Goal: Find specific page/section: Find specific page/section

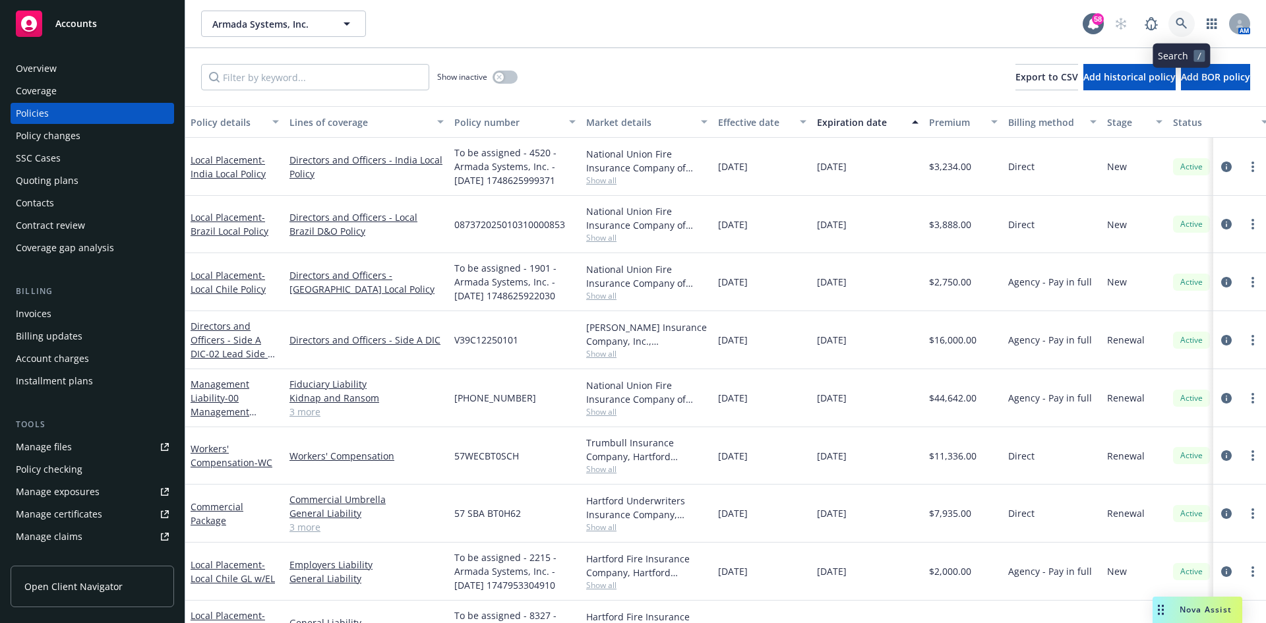
click at [1182, 27] on icon at bounding box center [1181, 24] width 12 height 12
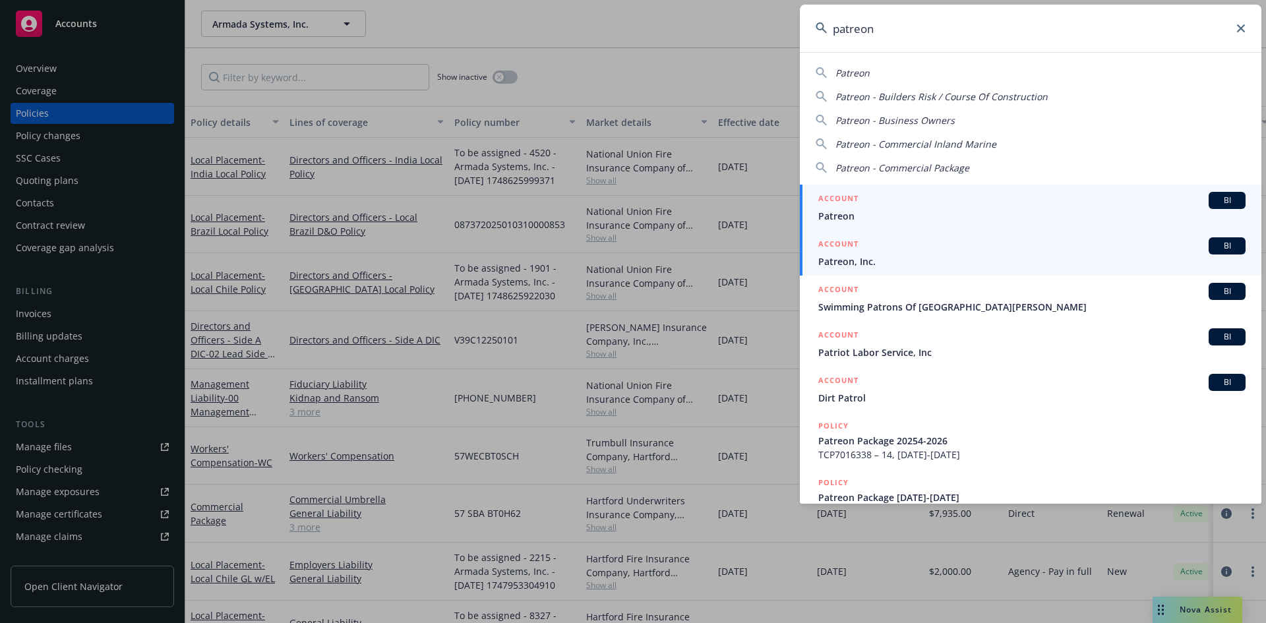
type input "patreon"
click at [950, 249] on div "ACCOUNT BI" at bounding box center [1031, 245] width 427 height 17
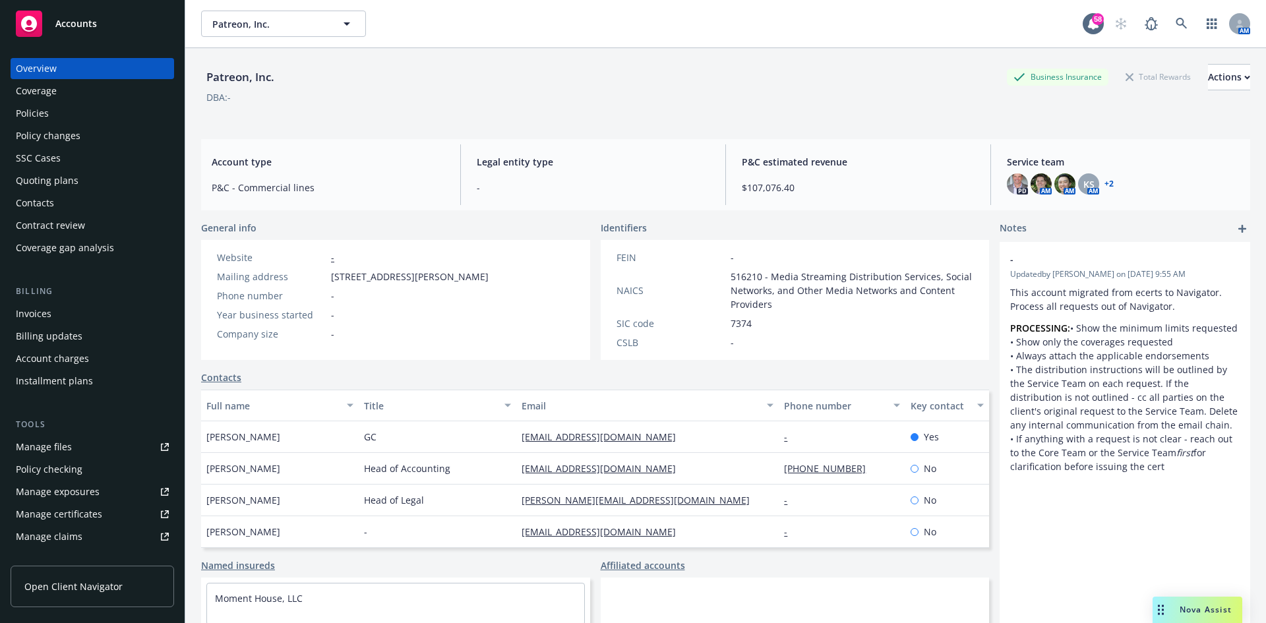
click at [55, 111] on div "Policies" at bounding box center [92, 113] width 153 height 21
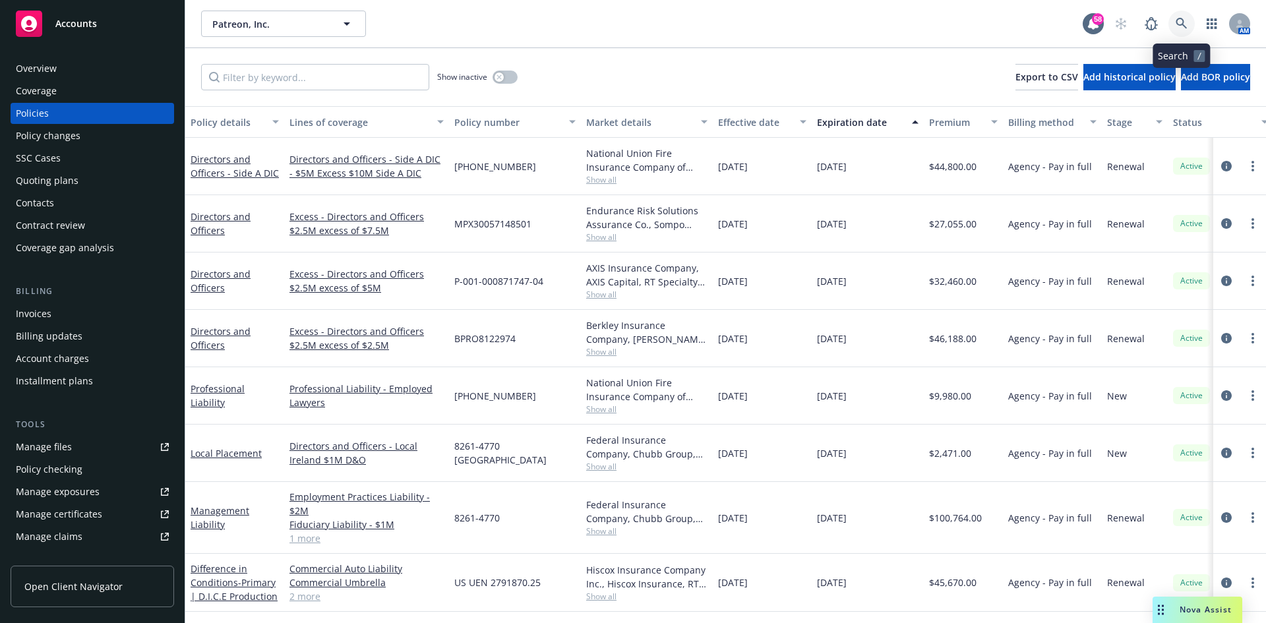
click at [1180, 19] on icon at bounding box center [1180, 23] width 11 height 11
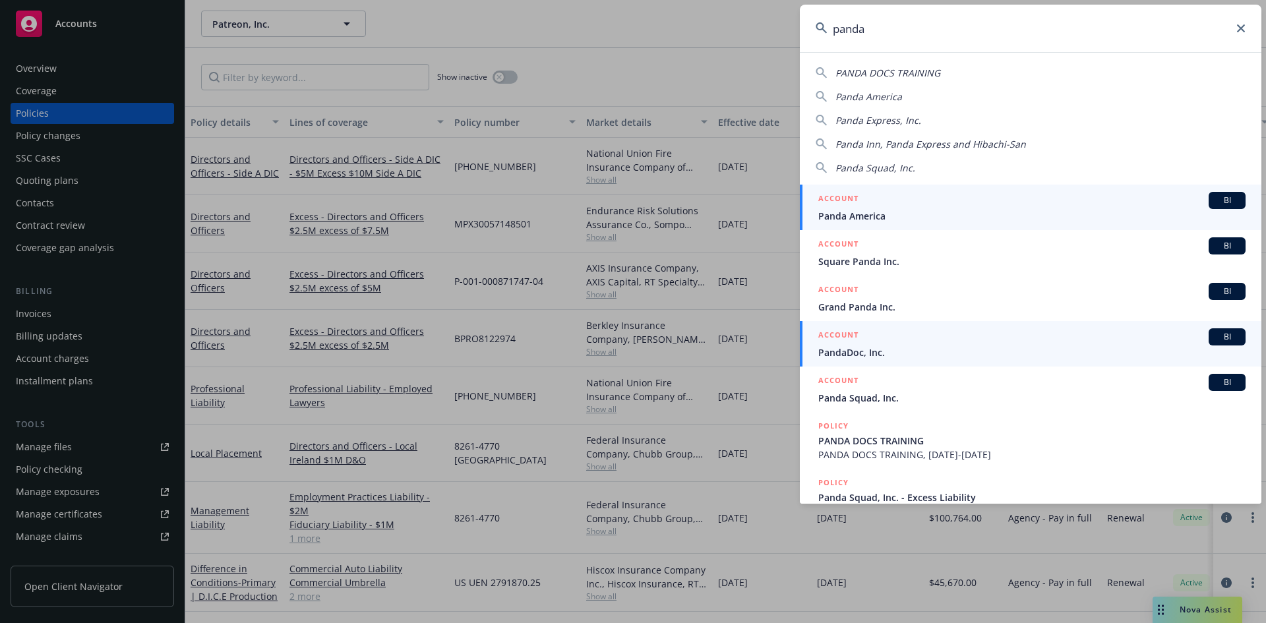
type input "panda"
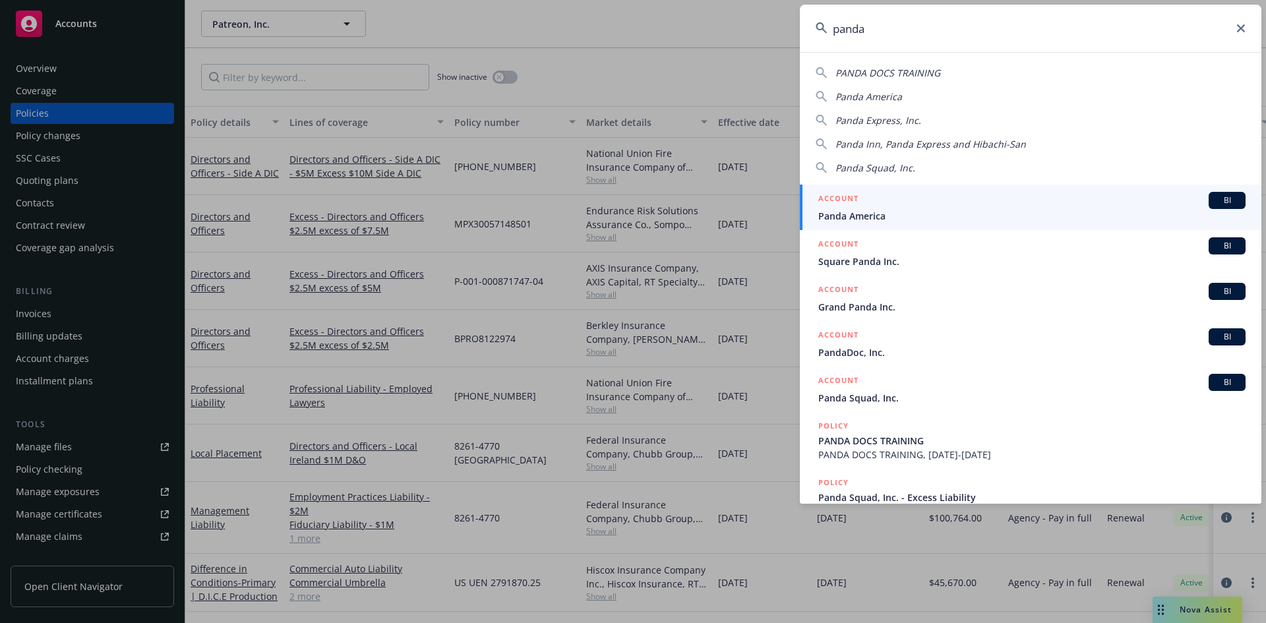
click at [912, 350] on span "PandaDoc, Inc." at bounding box center [1031, 352] width 427 height 14
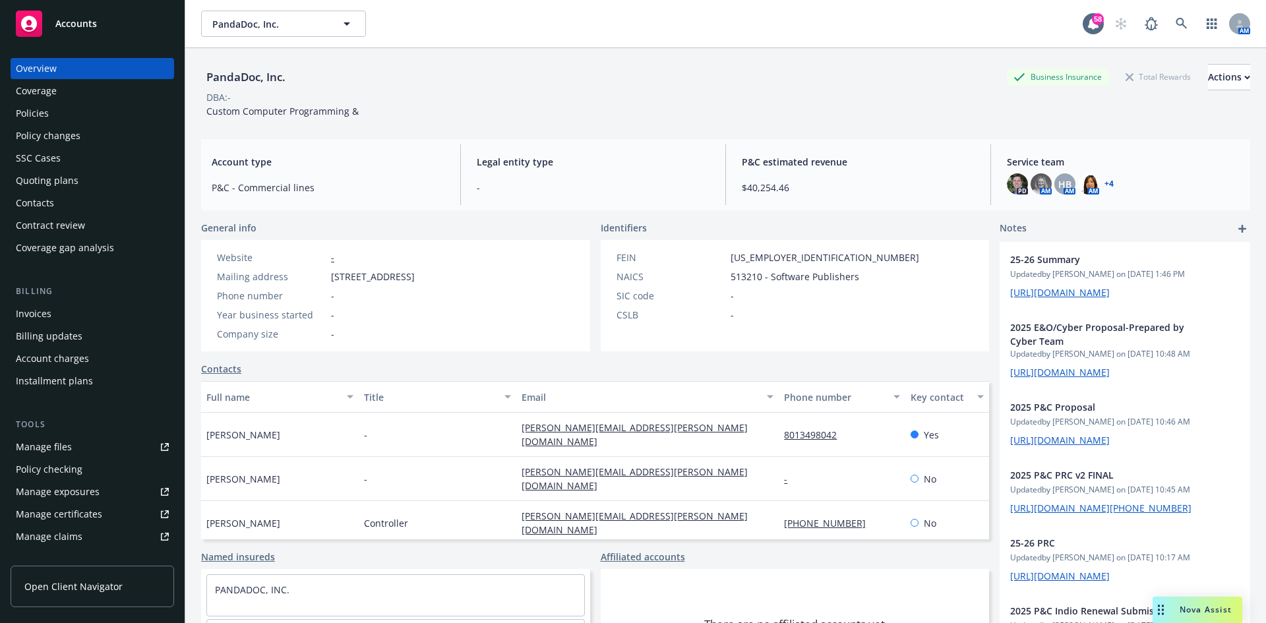
click at [37, 109] on div "Policies" at bounding box center [32, 113] width 33 height 21
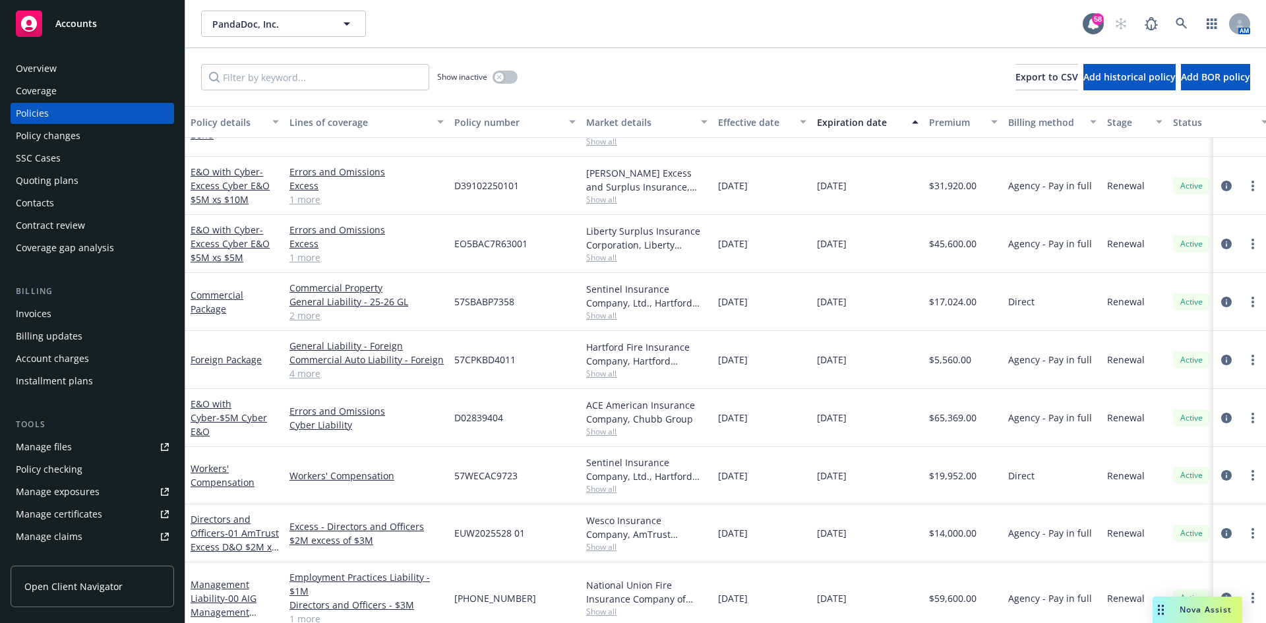
scroll to position [59, 0]
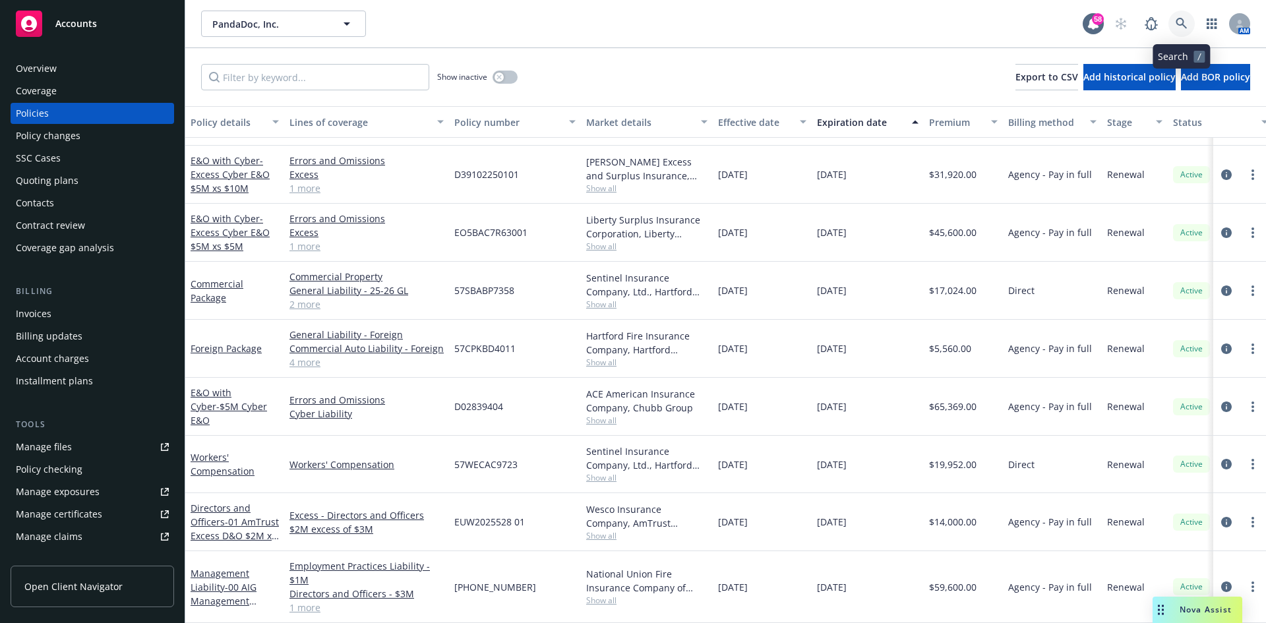
click at [1179, 27] on icon at bounding box center [1181, 24] width 12 height 12
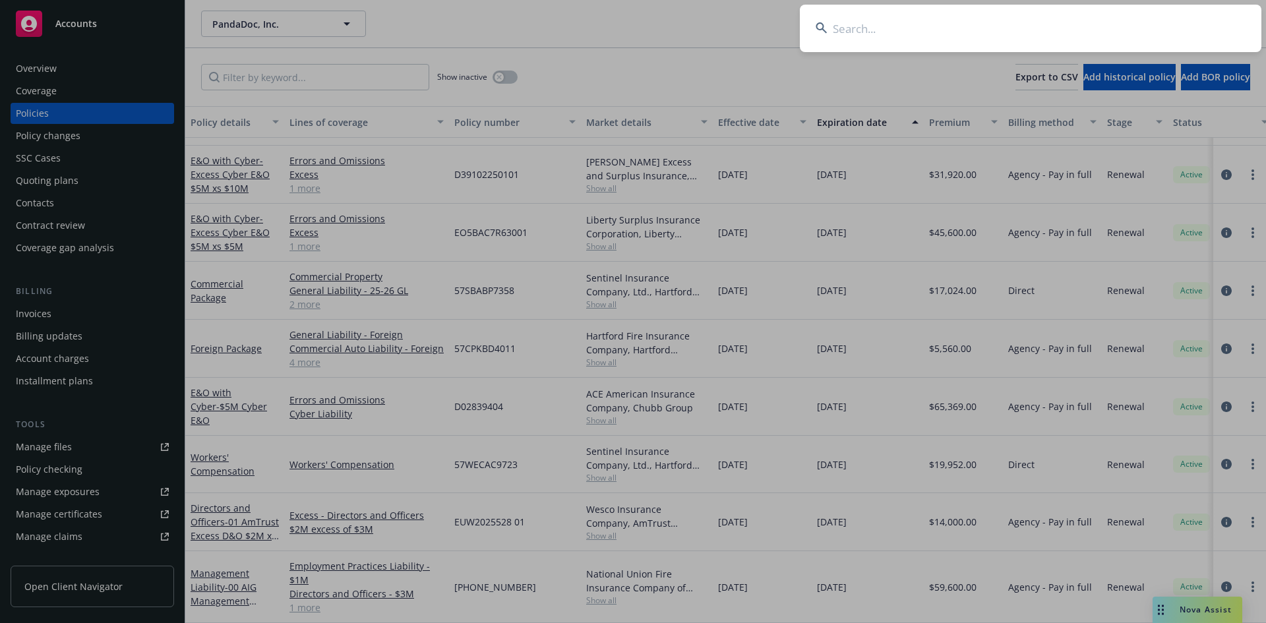
click at [986, 26] on input at bounding box center [1030, 28] width 461 height 47
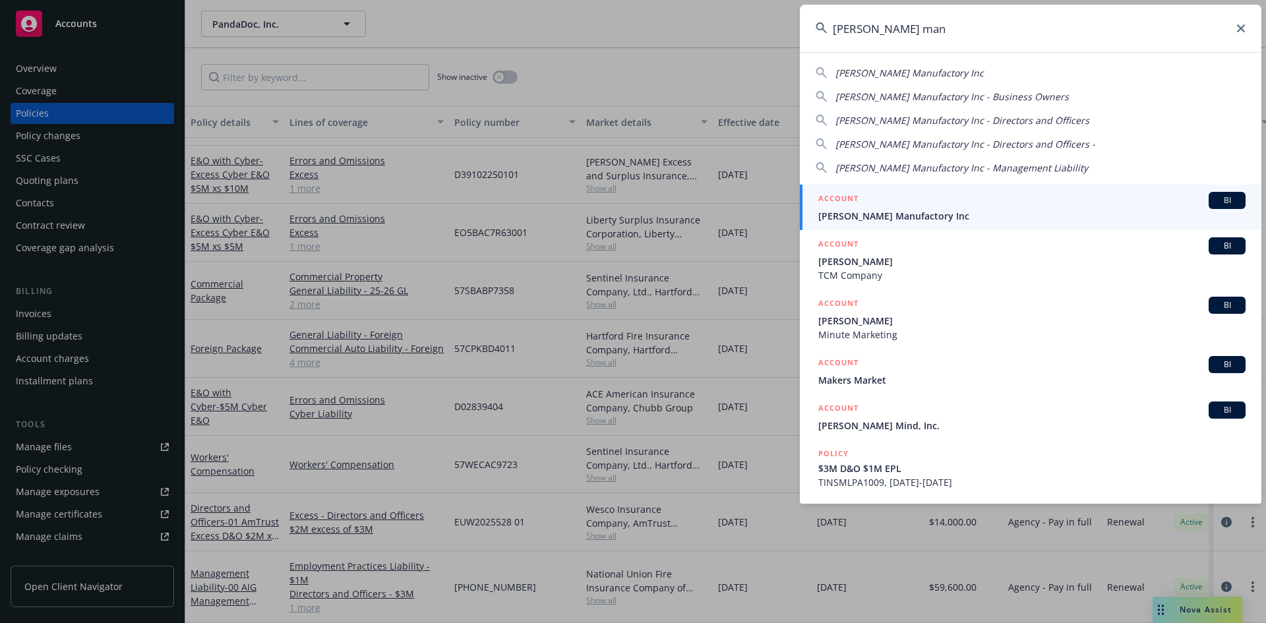
type input "[PERSON_NAME] man"
drag, startPoint x: 963, startPoint y: 209, endPoint x: 947, endPoint y: 209, distance: 16.5
click at [963, 209] on span "[PERSON_NAME] Manufactory Inc" at bounding box center [1031, 216] width 427 height 14
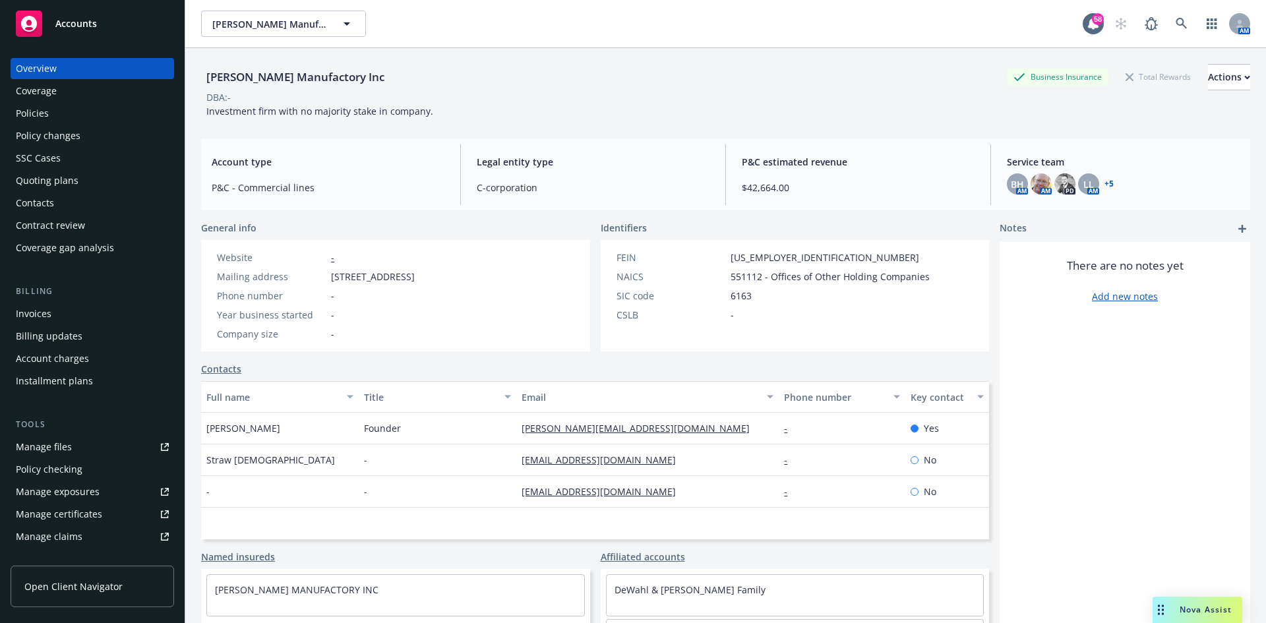
click at [49, 119] on div "Policies" at bounding box center [92, 113] width 153 height 21
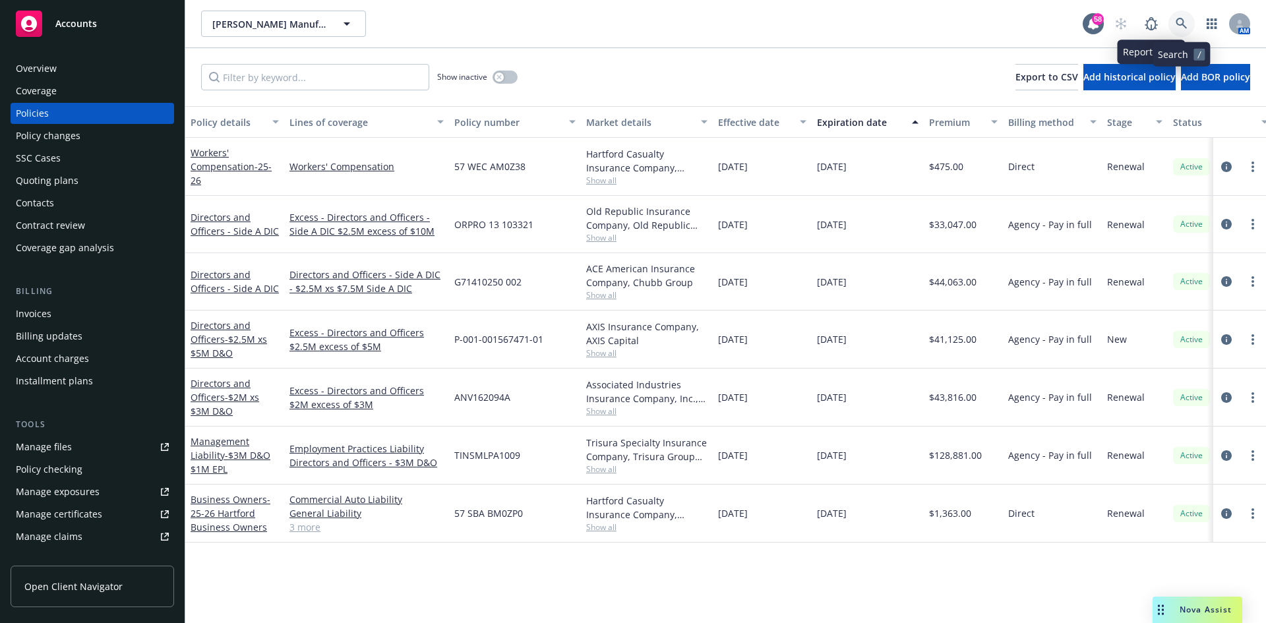
click at [1179, 28] on icon at bounding box center [1181, 24] width 12 height 12
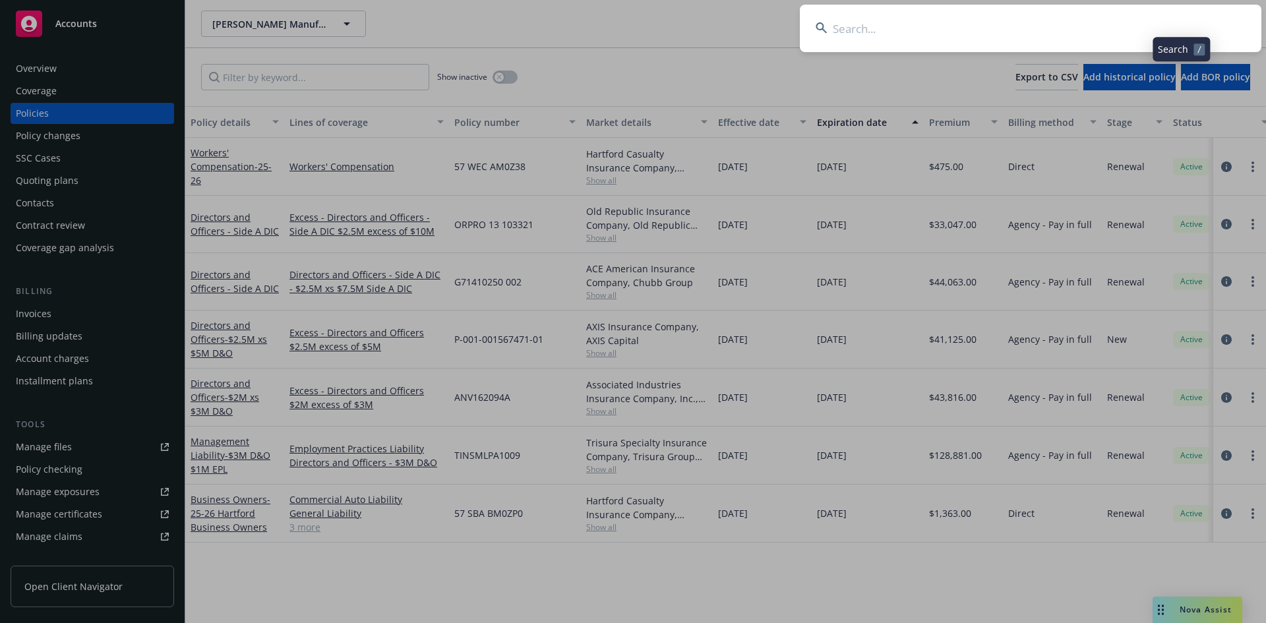
click at [1070, 31] on input at bounding box center [1030, 28] width 461 height 47
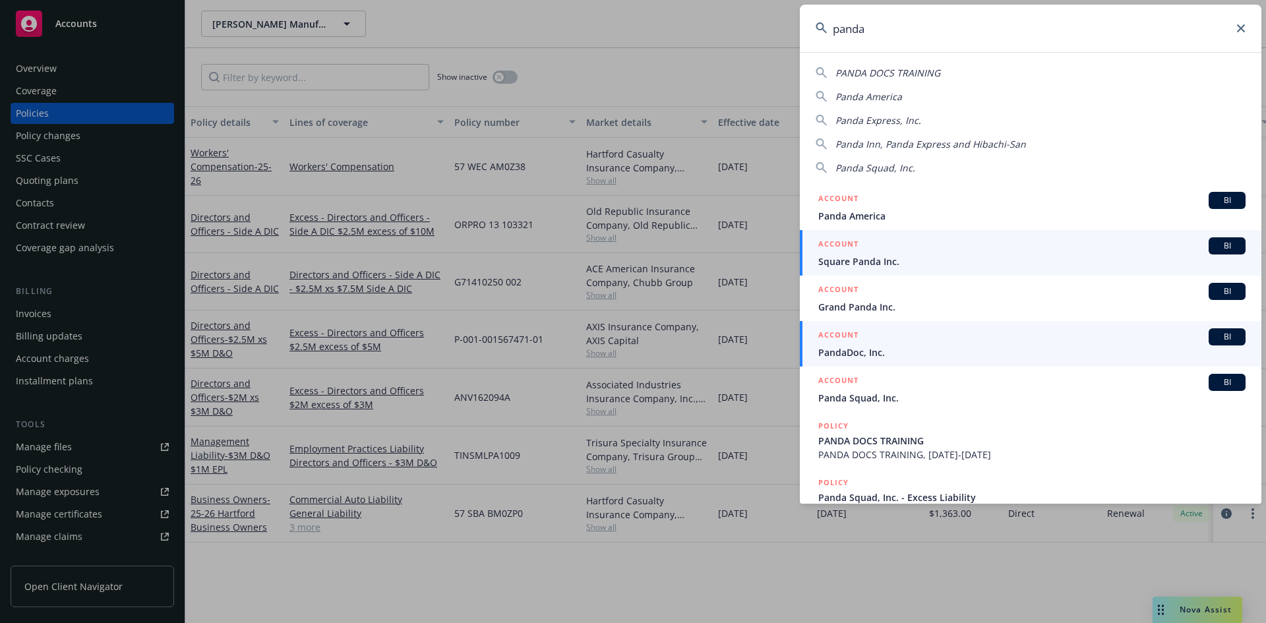
type input "panda"
click at [883, 351] on span "PandaDoc, Inc." at bounding box center [1031, 352] width 427 height 14
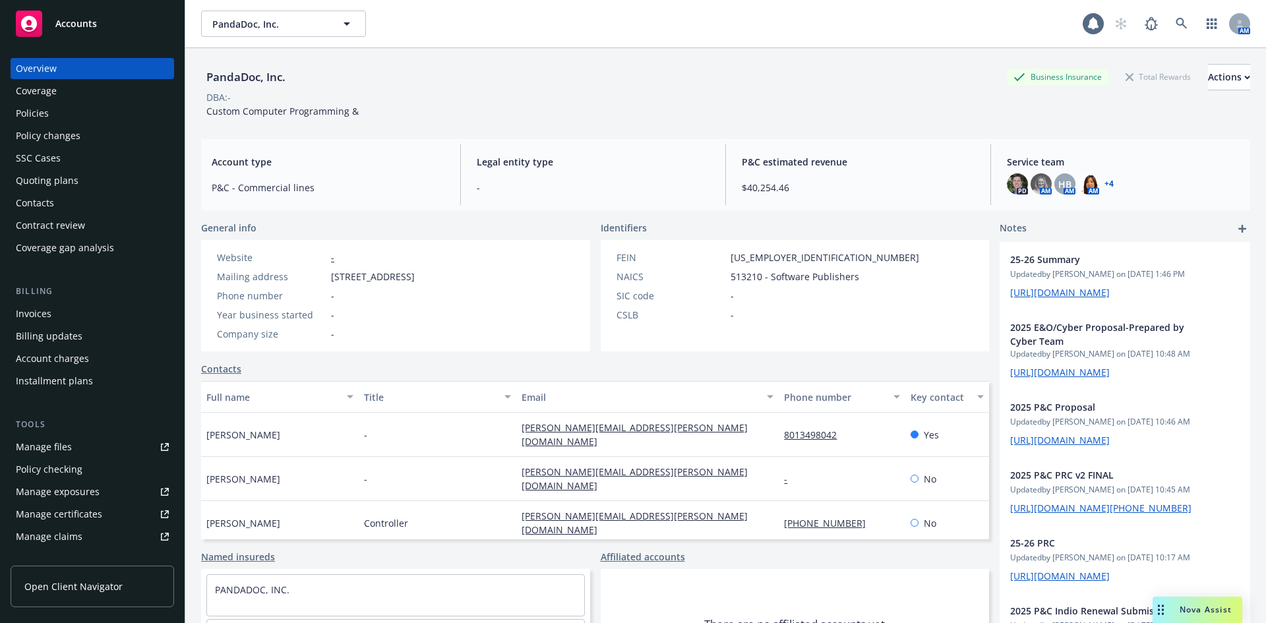
click at [31, 117] on div "Policies" at bounding box center [32, 113] width 33 height 21
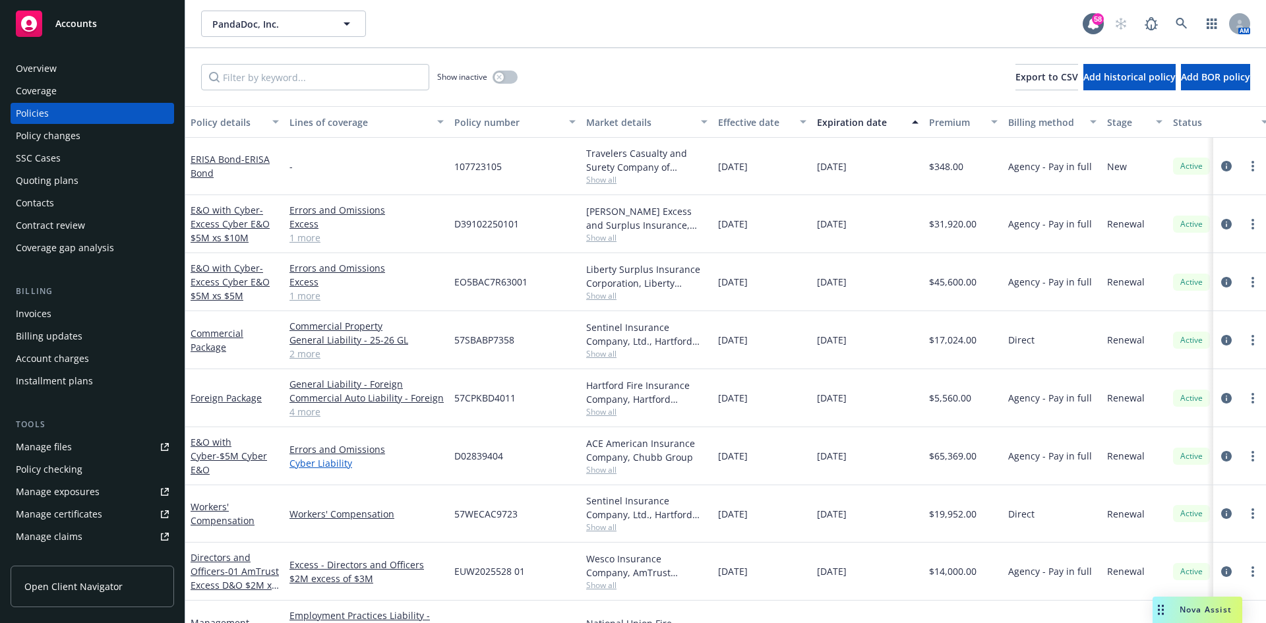
scroll to position [59, 0]
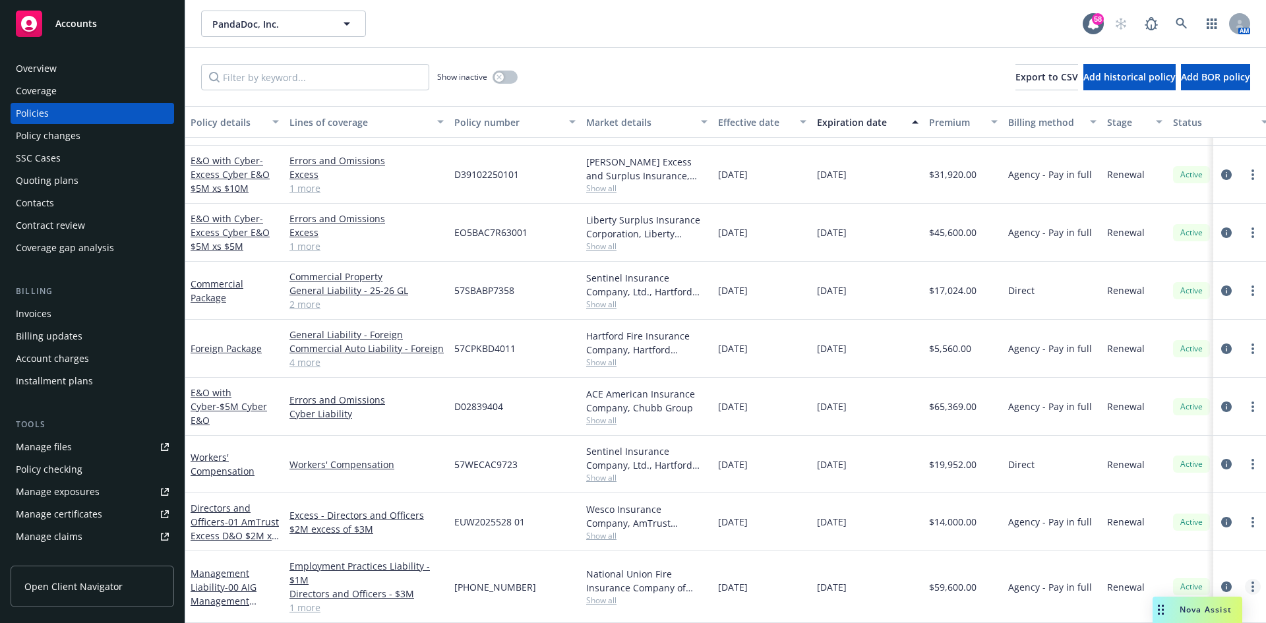
click at [1251, 585] on circle "more" at bounding box center [1252, 586] width 3 height 3
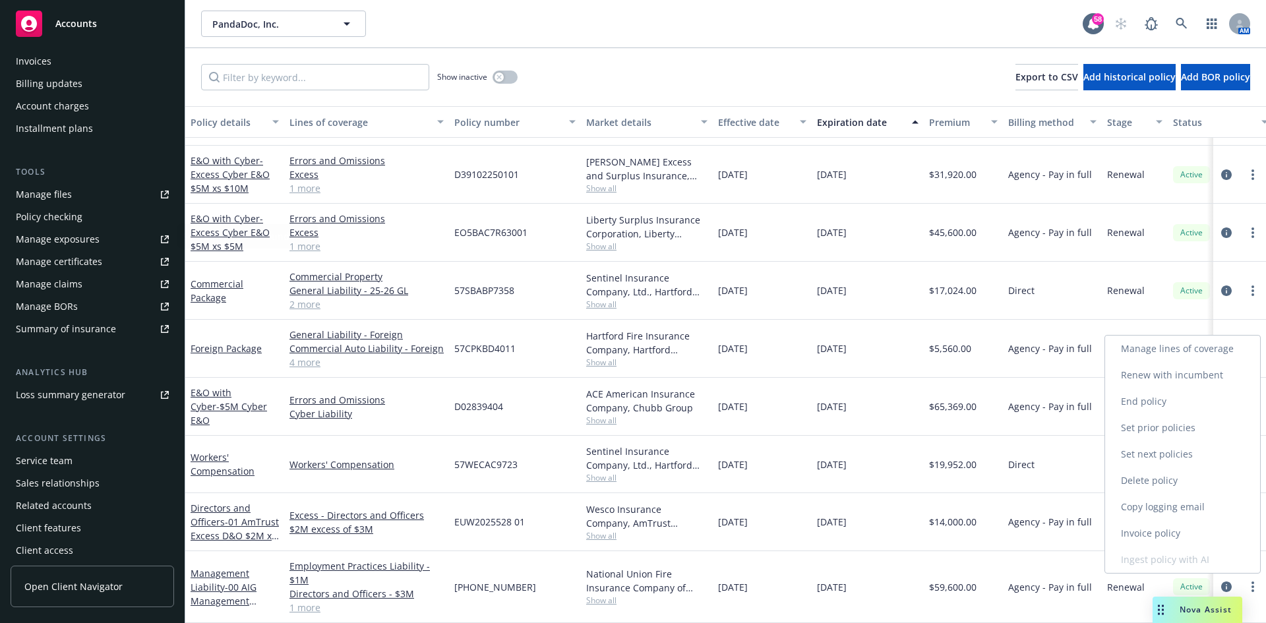
scroll to position [258, 0]
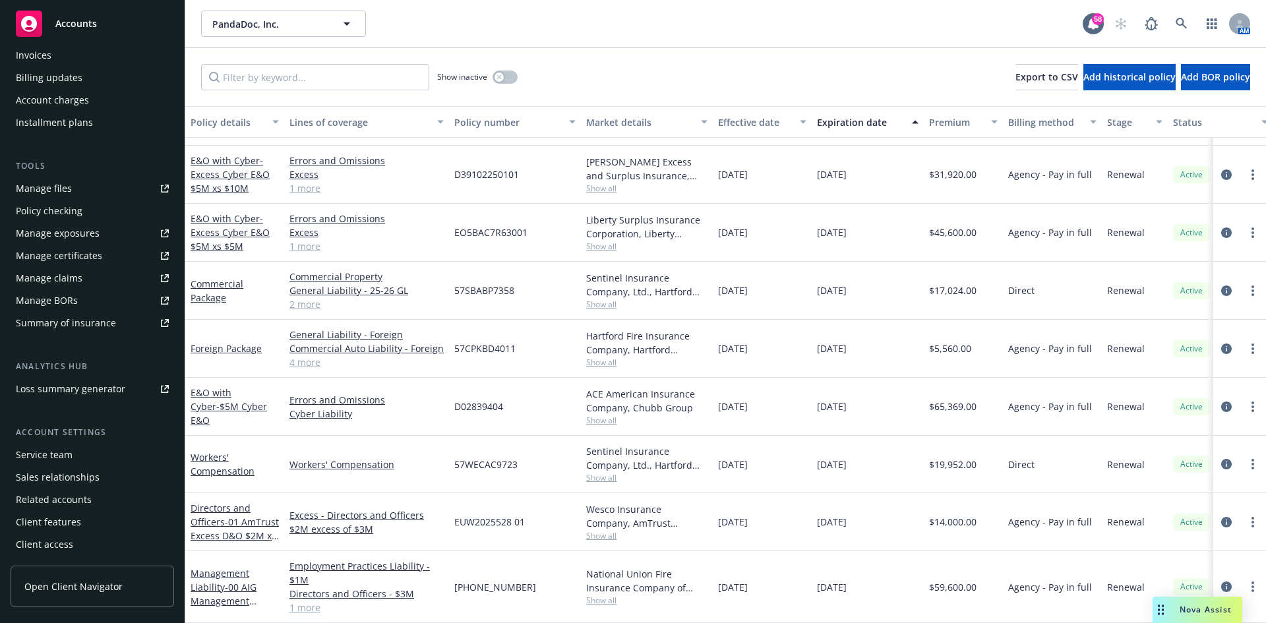
click at [48, 460] on div "Service team" at bounding box center [44, 454] width 57 height 21
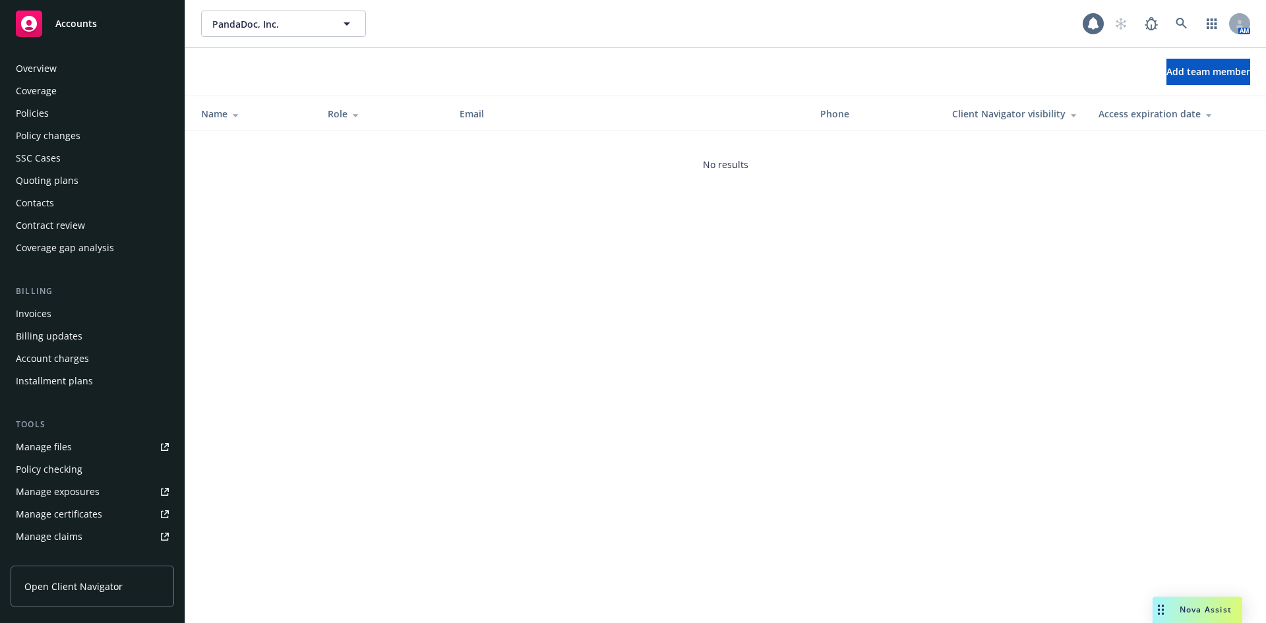
scroll to position [258, 0]
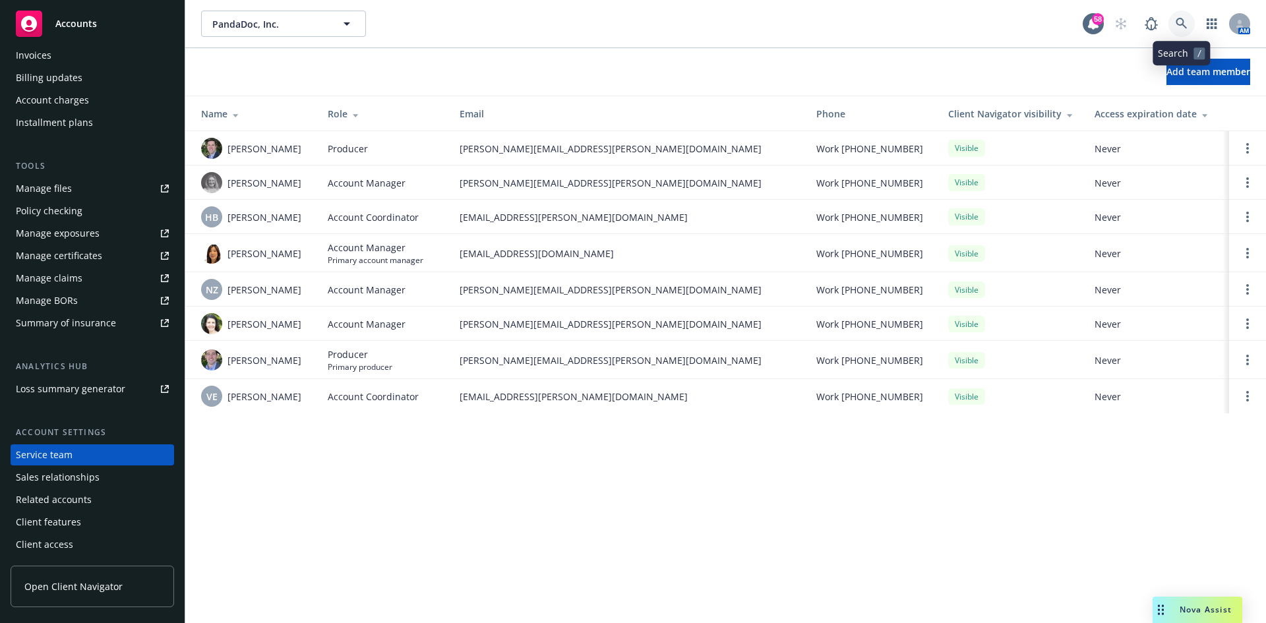
click at [1179, 21] on icon at bounding box center [1181, 24] width 12 height 12
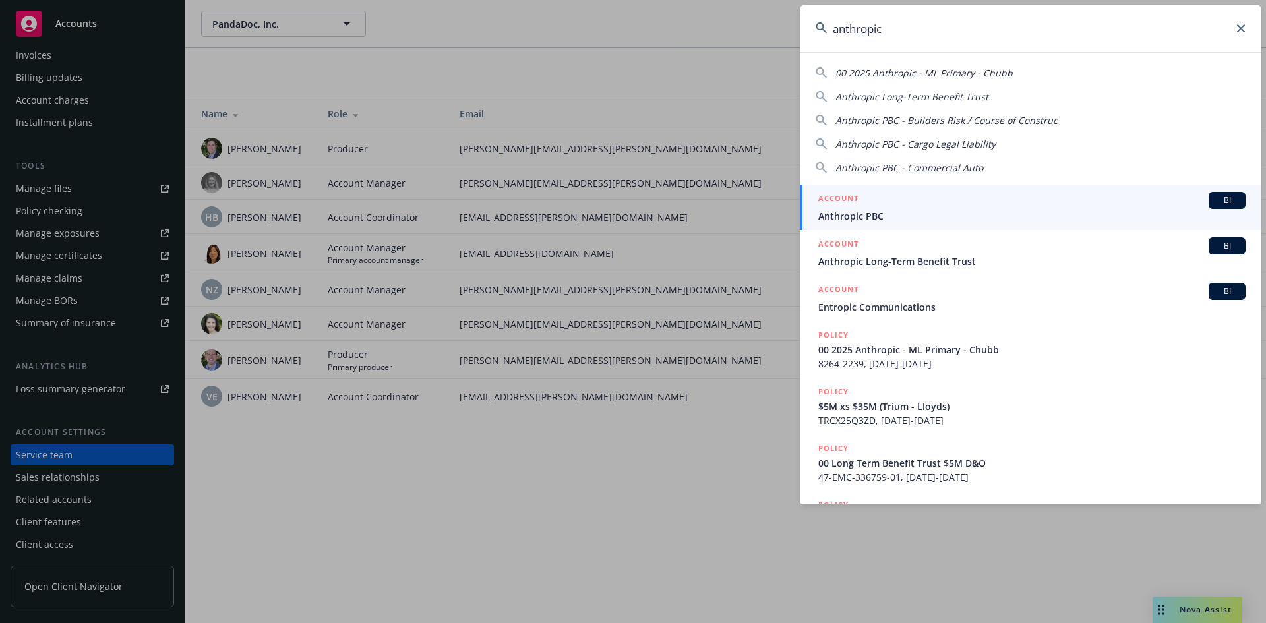
type input "anthropic"
click at [857, 217] on span "Anthropic PBC" at bounding box center [1031, 216] width 427 height 14
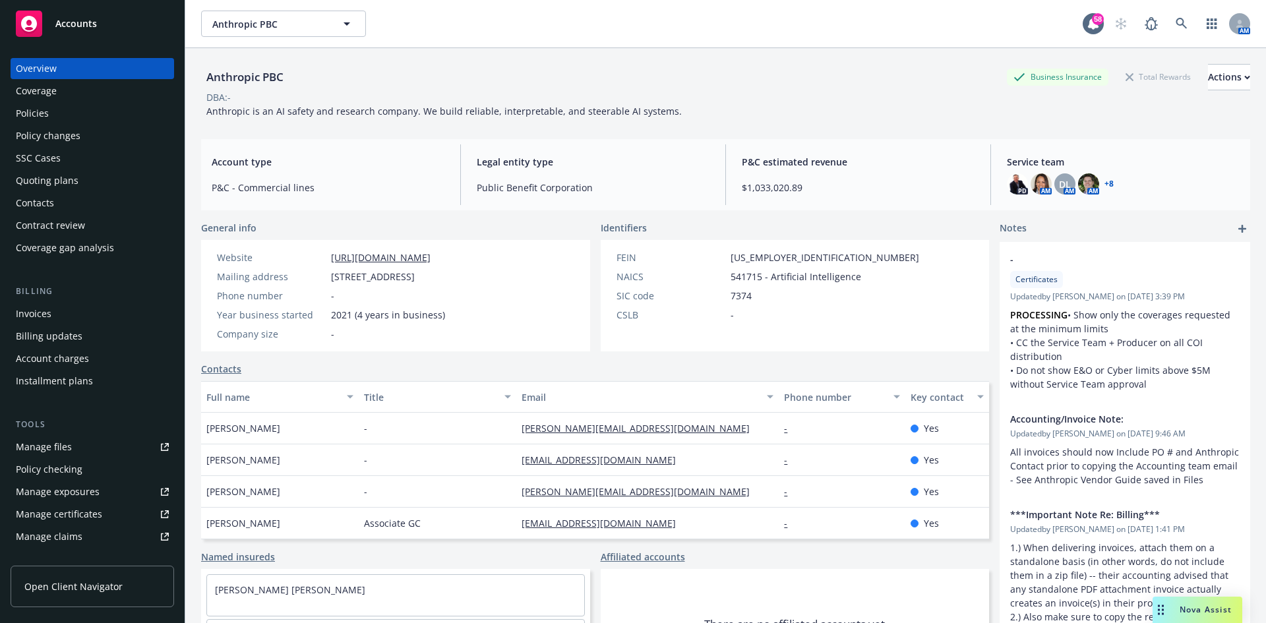
click at [42, 107] on div "Policies" at bounding box center [32, 113] width 33 height 21
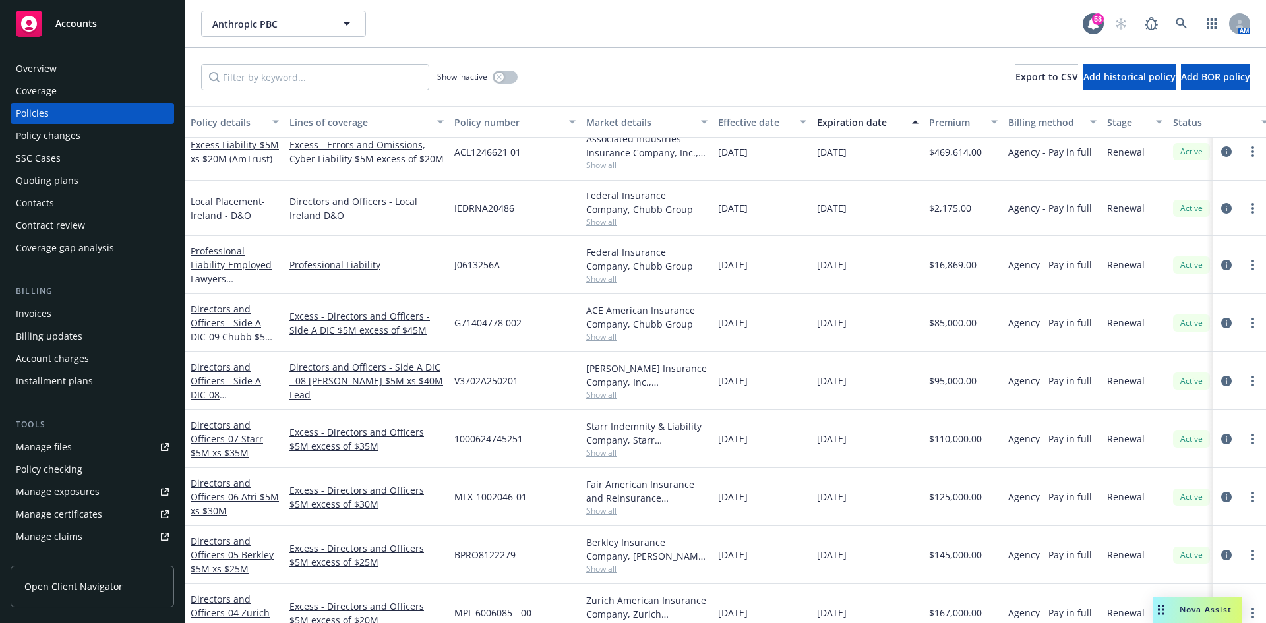
scroll to position [198, 0]
